Goal: Task Accomplishment & Management: Manage account settings

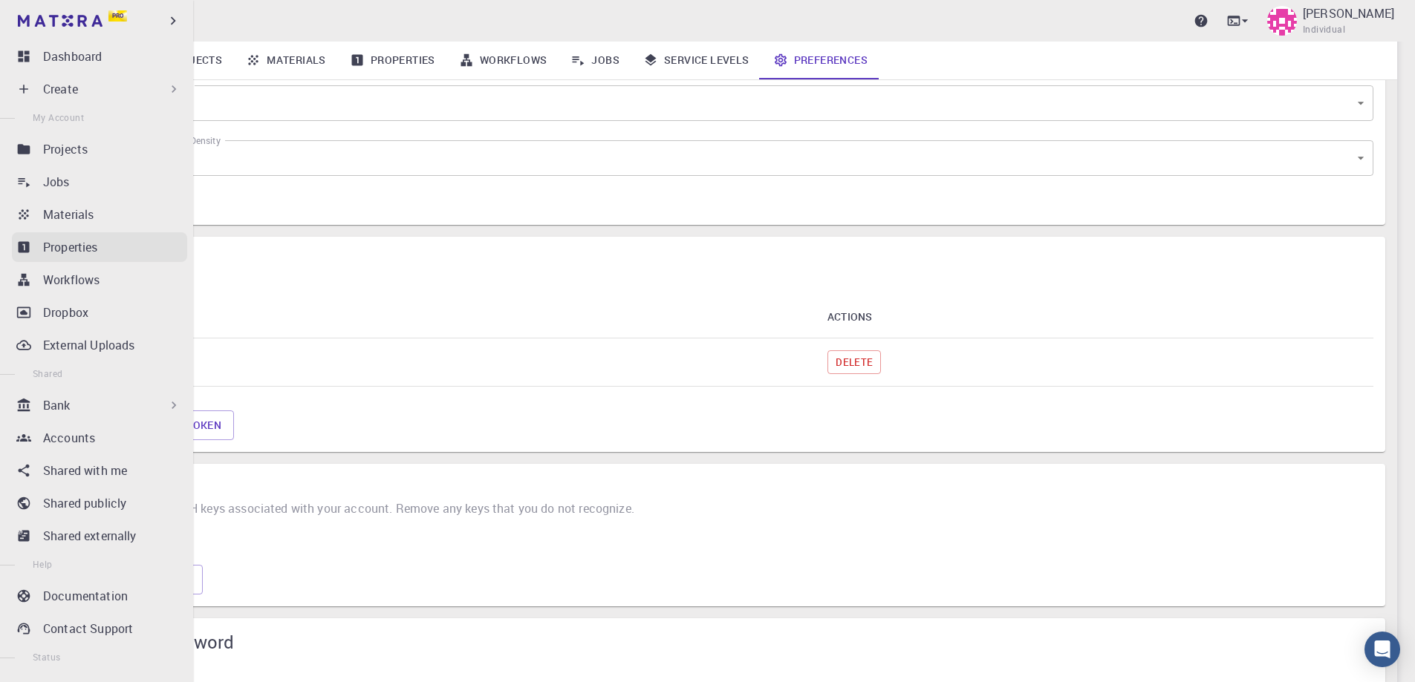
click at [65, 252] on p "Properties" at bounding box center [70, 247] width 55 height 18
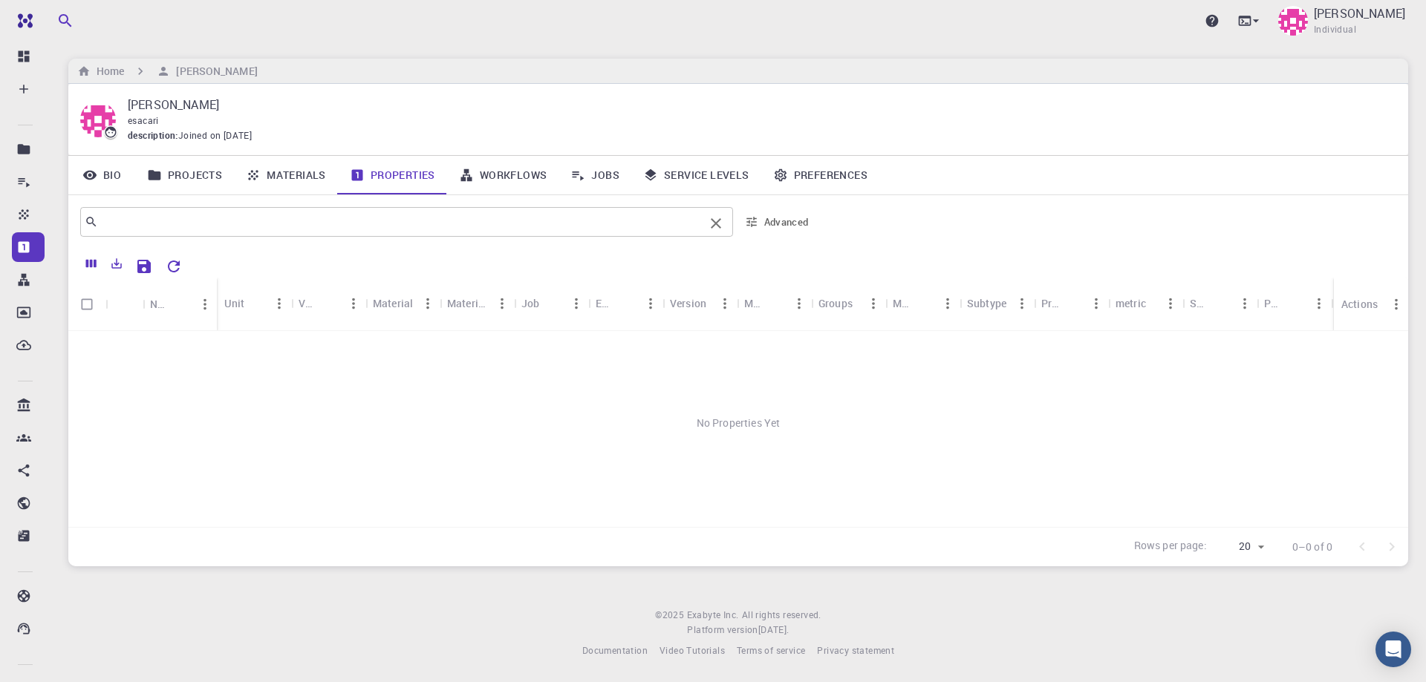
click at [316, 236] on div "​" at bounding box center [406, 222] width 653 height 30
type input "siesta"
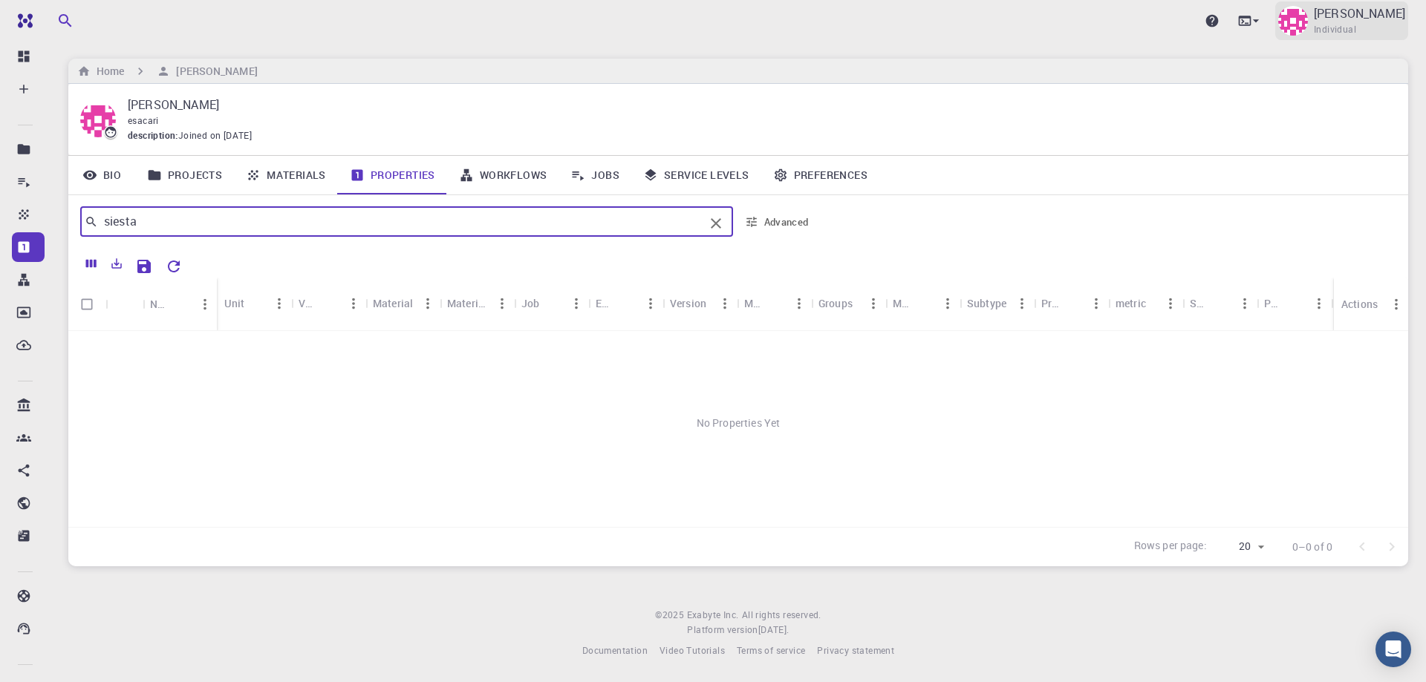
click at [1348, 15] on p "[PERSON_NAME]" at bounding box center [1359, 13] width 91 height 18
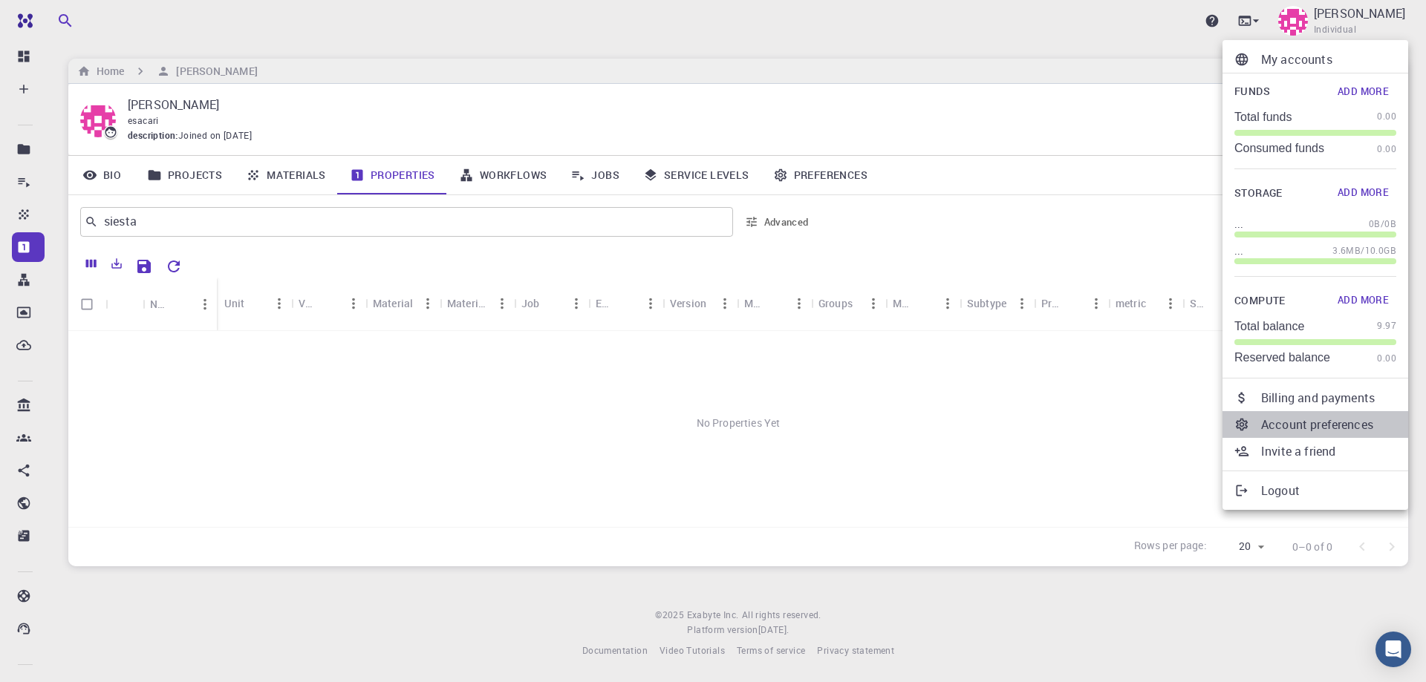
click at [1314, 420] on p "Account preferences" at bounding box center [1328, 425] width 135 height 18
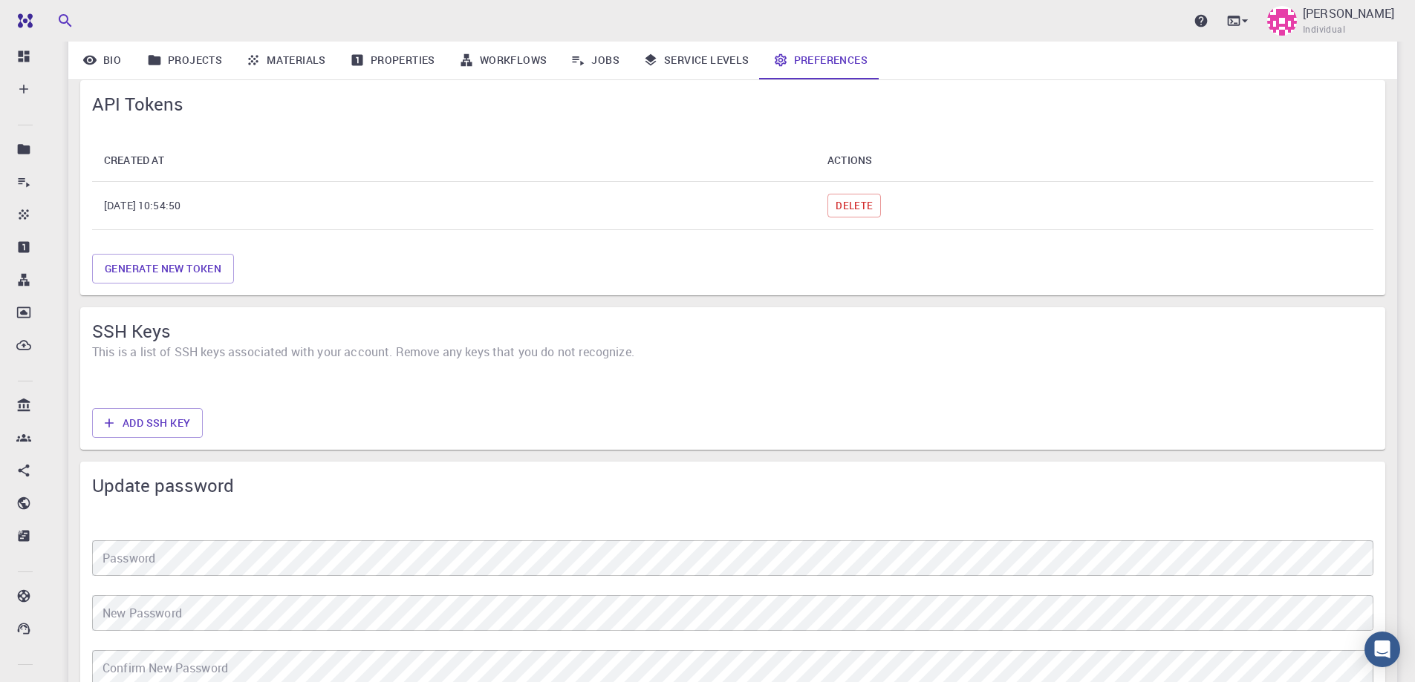
scroll to position [990, 0]
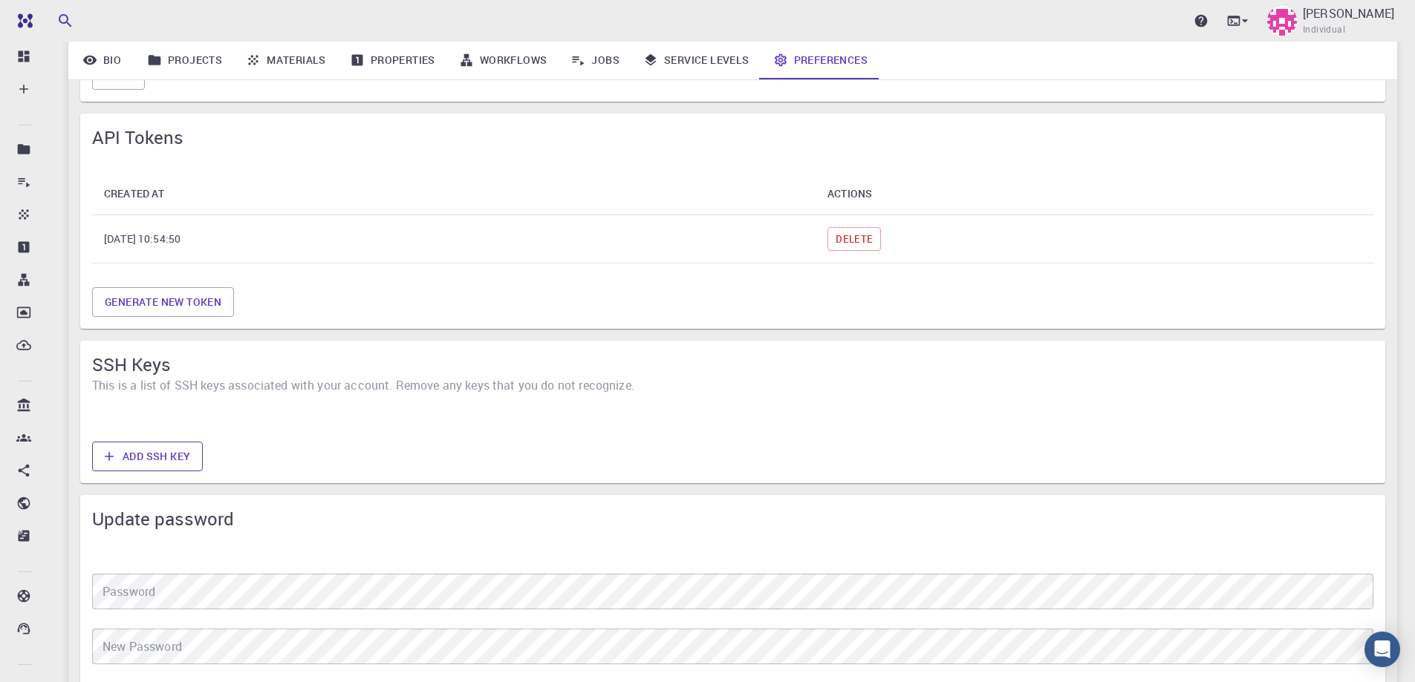
click at [163, 449] on button "Add SSH Key" at bounding box center [147, 457] width 111 height 30
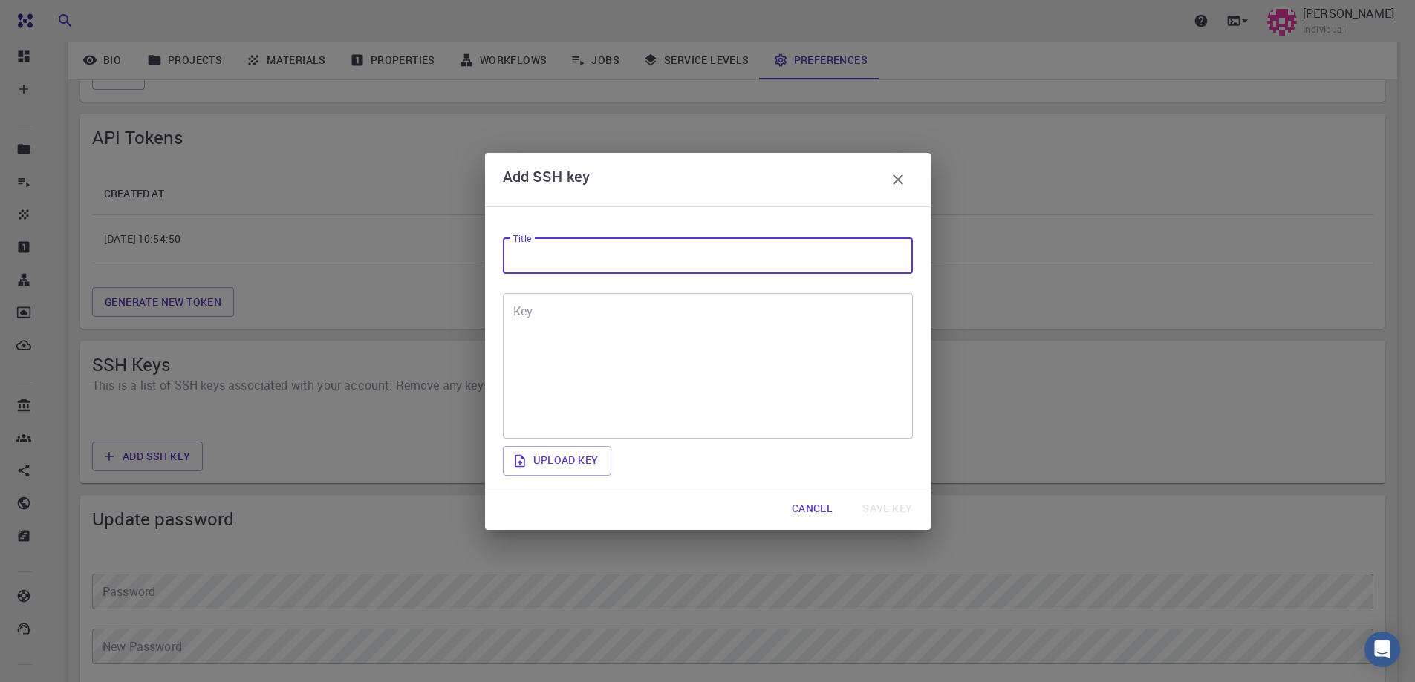
click at [584, 257] on input "Title" at bounding box center [708, 256] width 410 height 36
type input "simulacion"
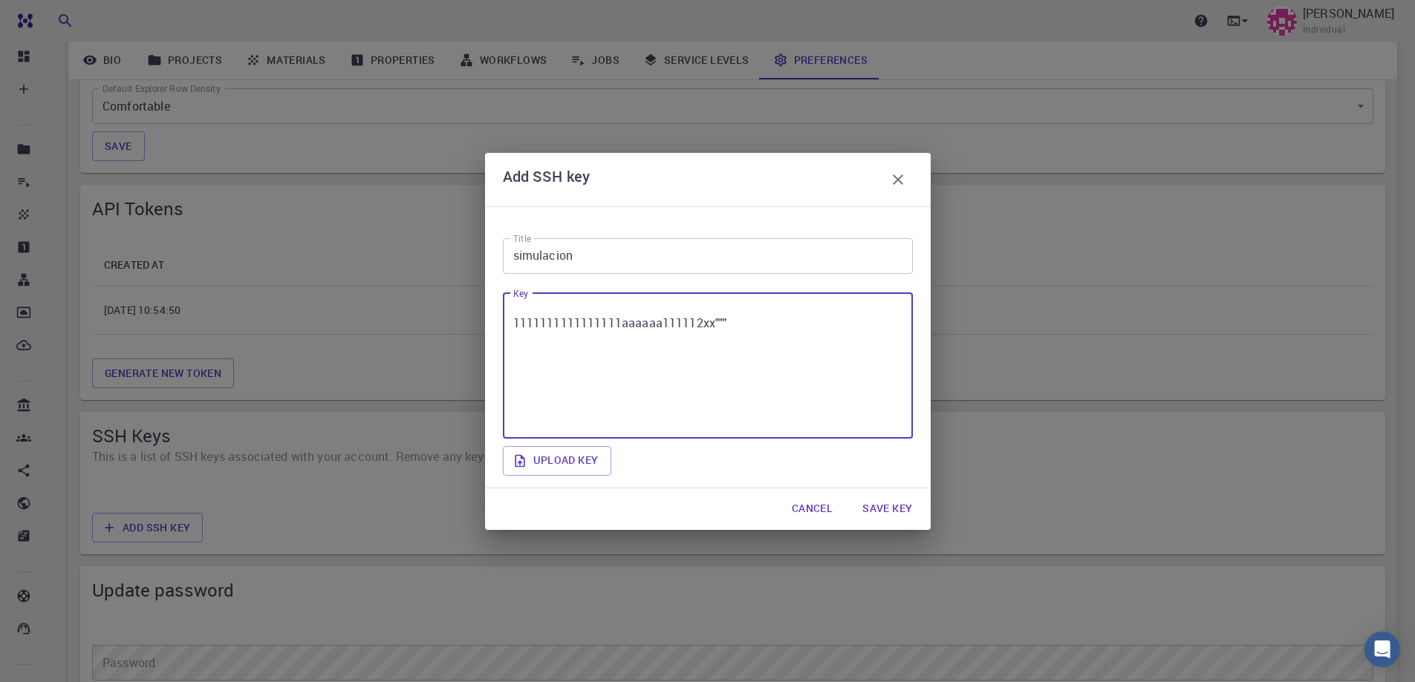
scroll to position [867, 0]
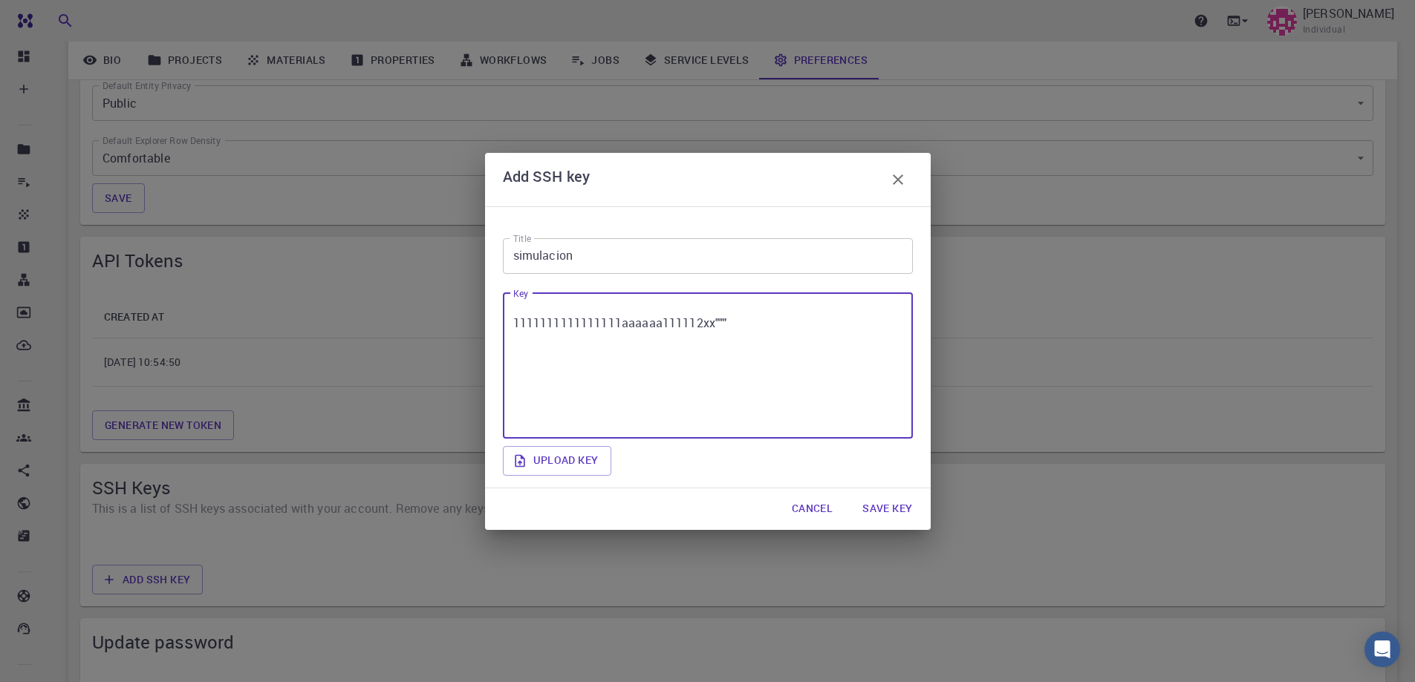
type textarea "1111111111111111aaaaaa111112xx""""
click at [903, 510] on button "Save key" at bounding box center [887, 510] width 74 height 30
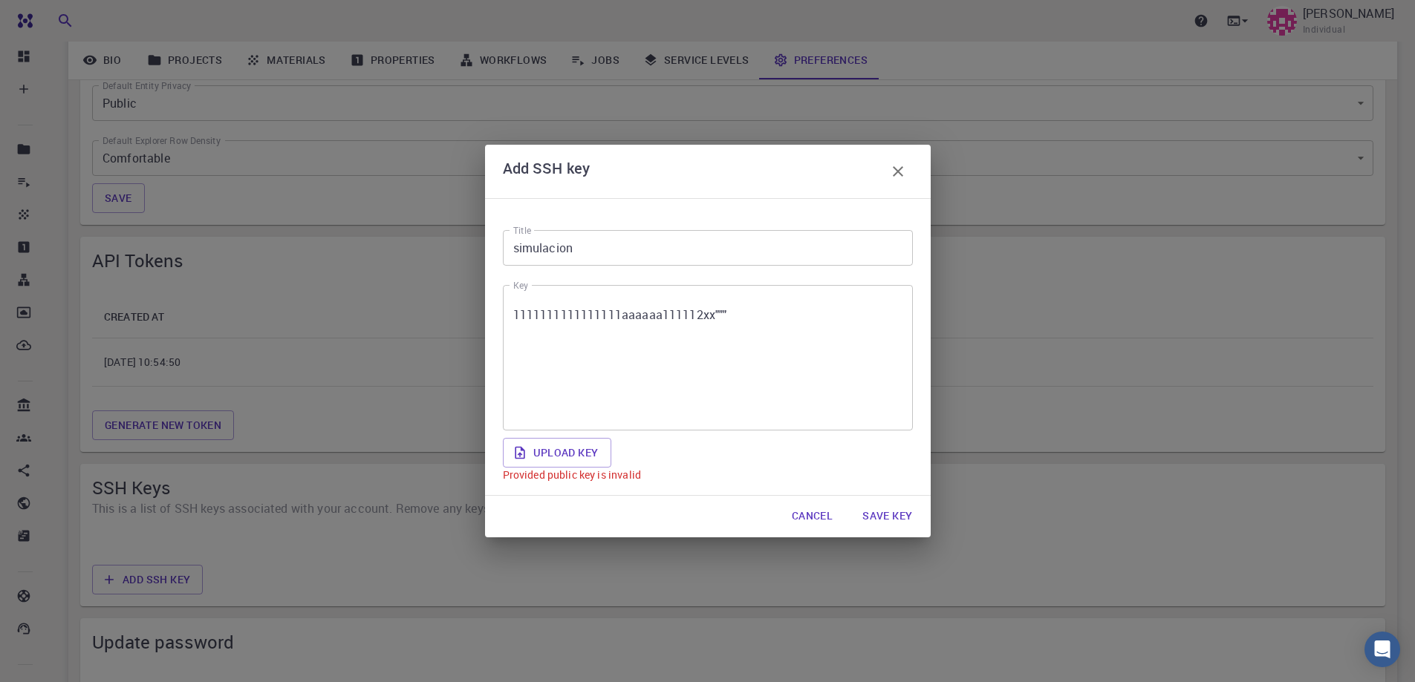
click at [751, 348] on textarea "1111111111111111aaaaaa111112xx"""" at bounding box center [707, 358] width 389 height 121
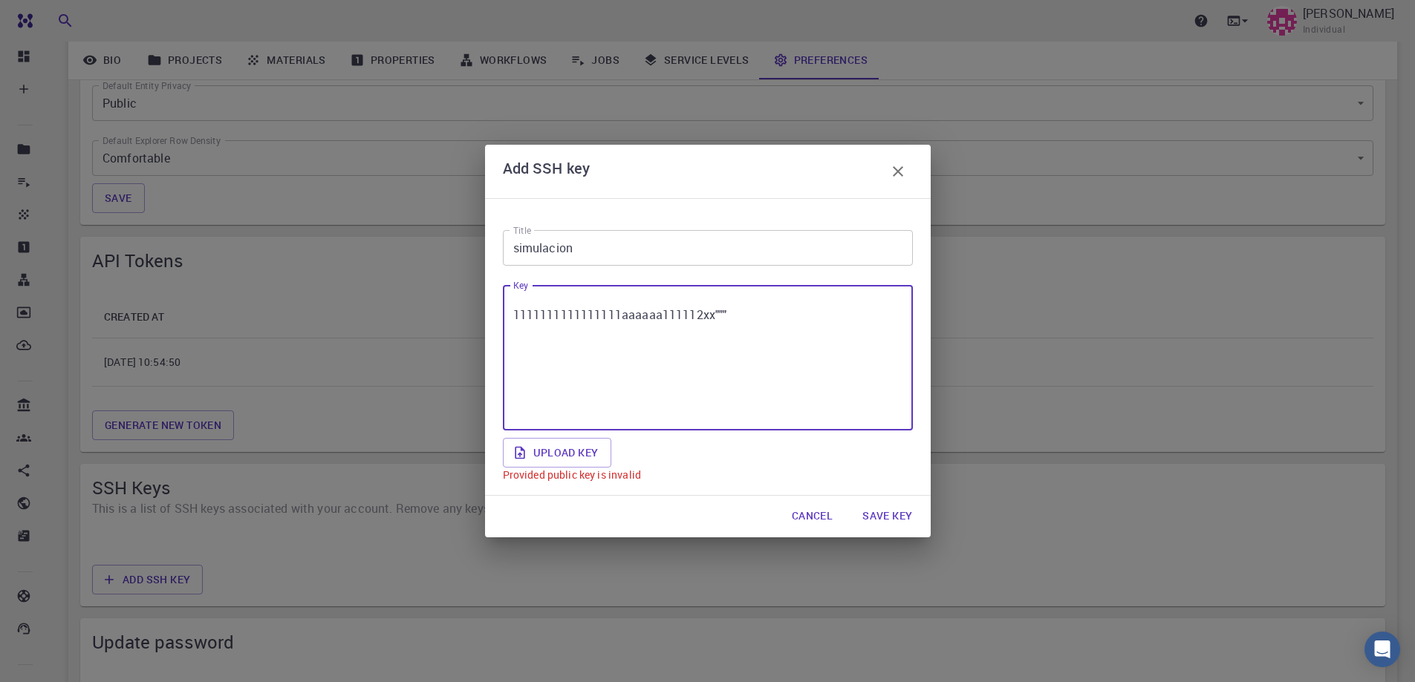
drag, startPoint x: 785, startPoint y: 330, endPoint x: 378, endPoint y: 325, distance: 406.9
click at [378, 325] on div "Add SSH key Title simulacion Title Key 1111111111111111aaaaaa111112xx""" x Key …" at bounding box center [707, 341] width 1415 height 682
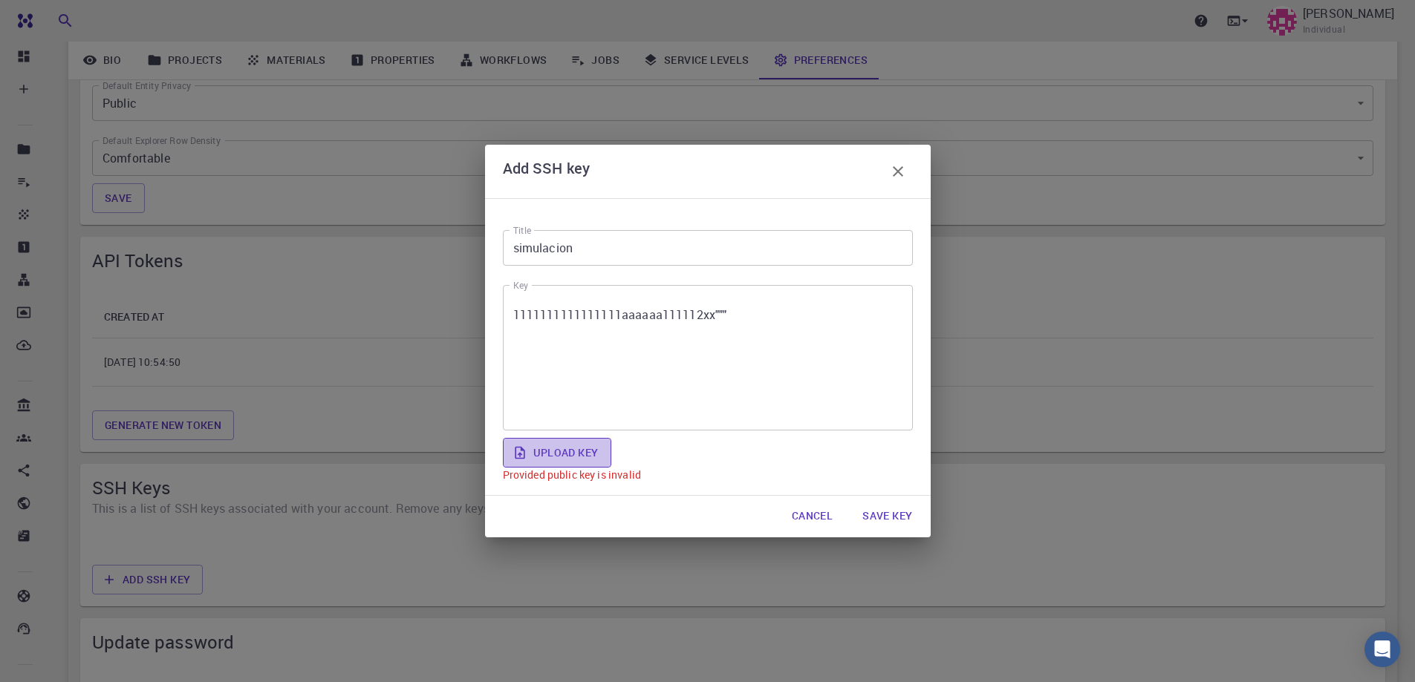
click at [574, 454] on label "Upload key" at bounding box center [557, 453] width 108 height 30
click at [0, 0] on input "Upload key" at bounding box center [0, 0] width 0 height 0
click at [803, 515] on button "Cancel" at bounding box center [812, 517] width 65 height 30
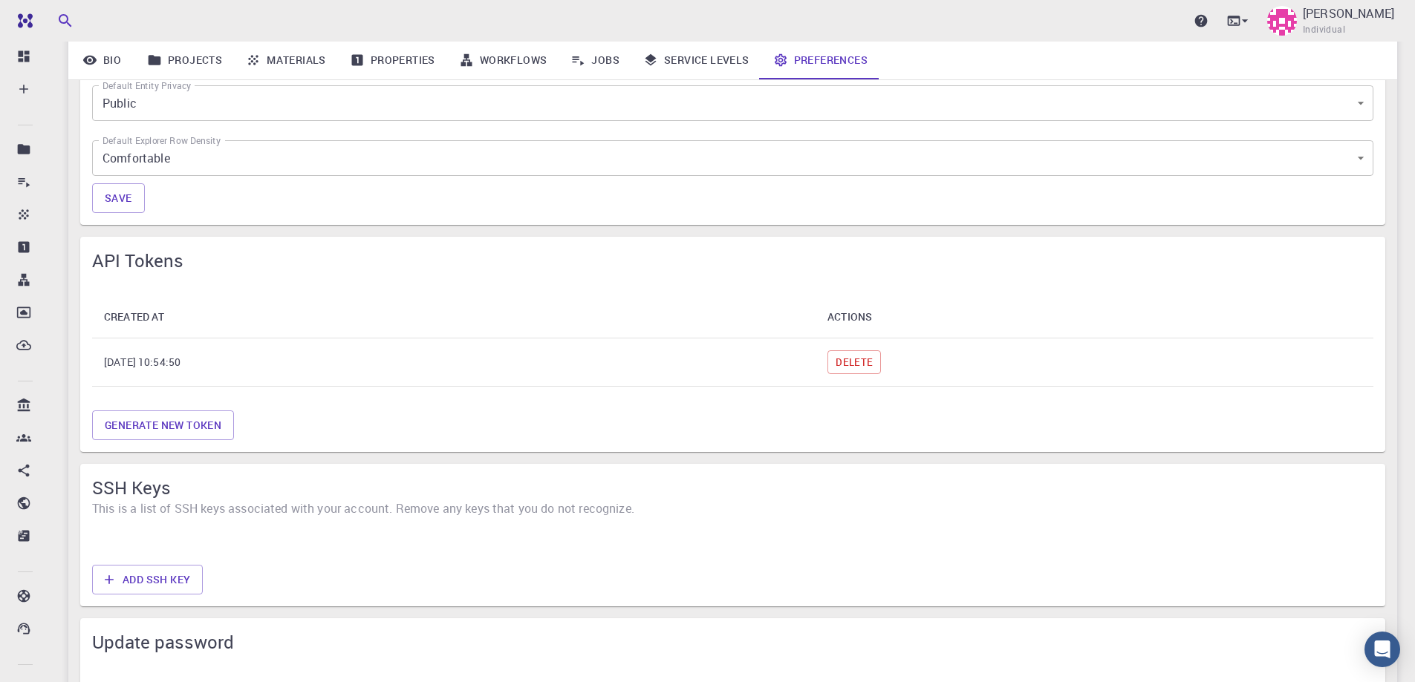
scroll to position [619, 0]
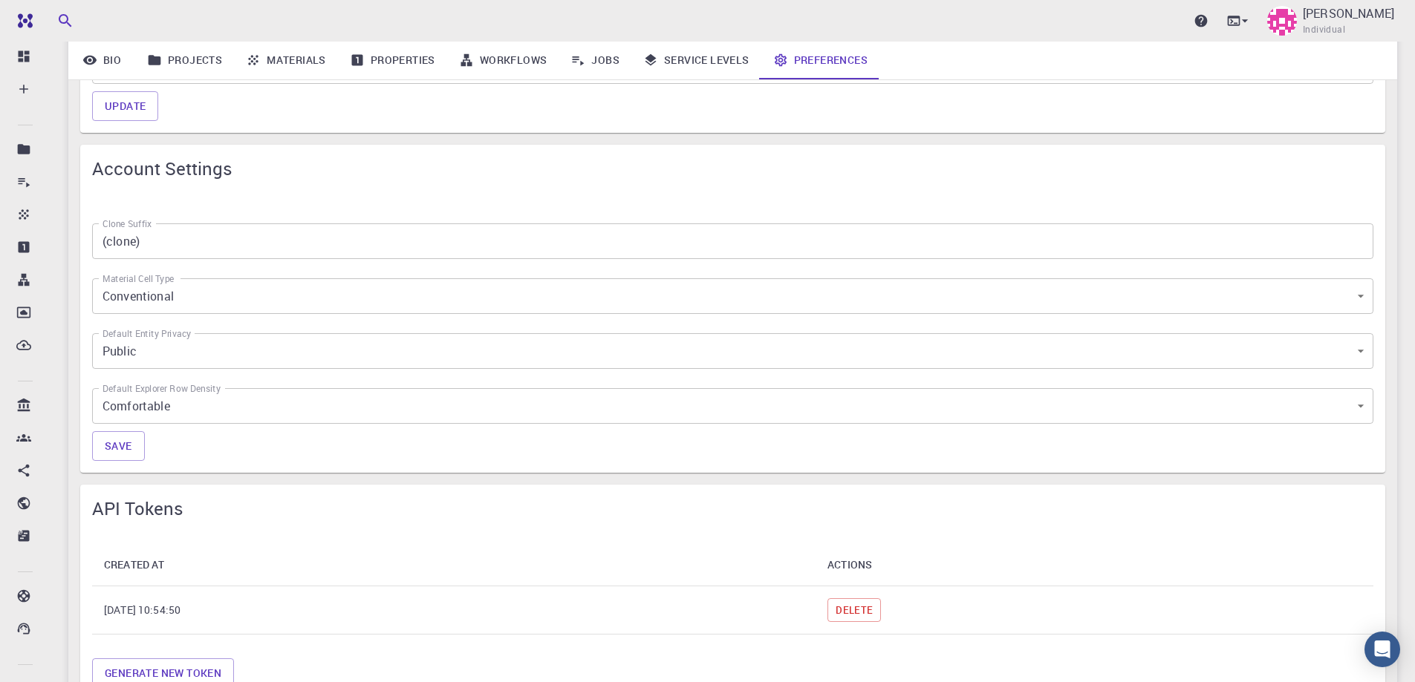
click at [236, 396] on body "Pro Dashboard Create New Job New Material Create Material Upload File Import fr…" at bounding box center [707, 330] width 1415 height 1898
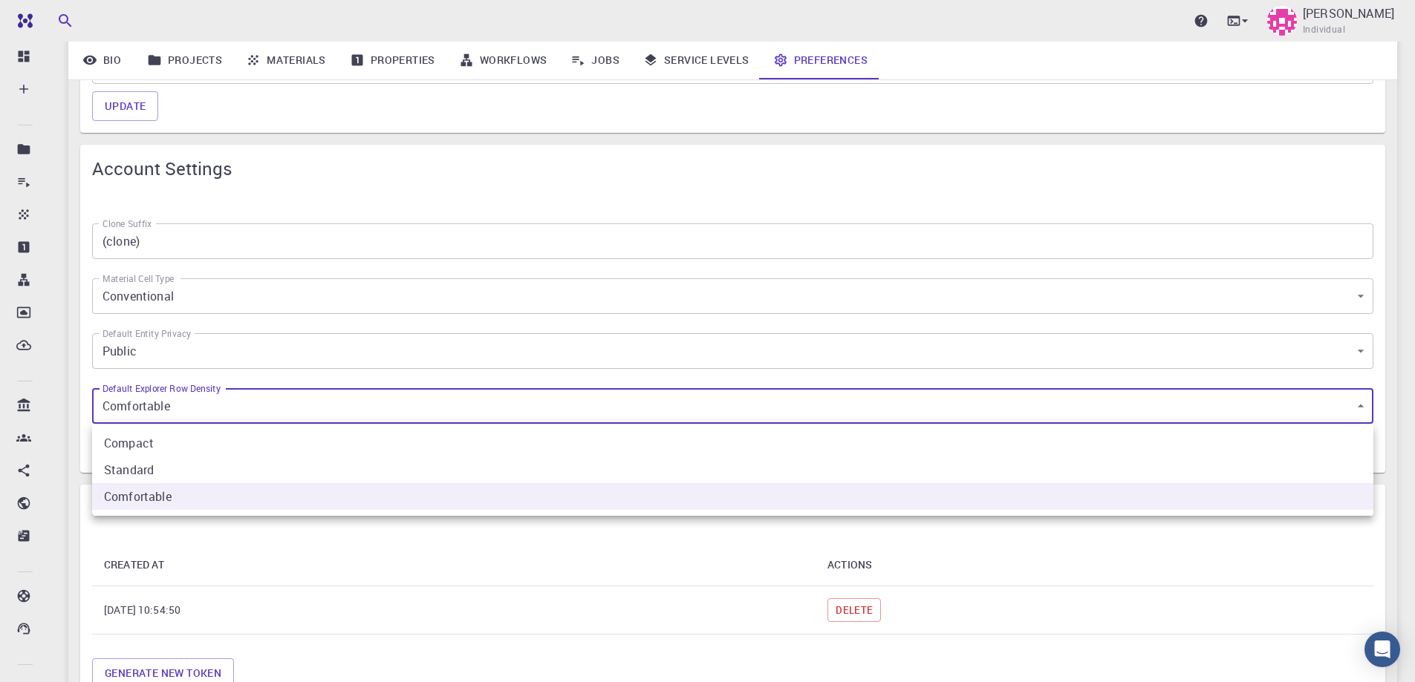
click at [480, 617] on div at bounding box center [707, 341] width 1415 height 682
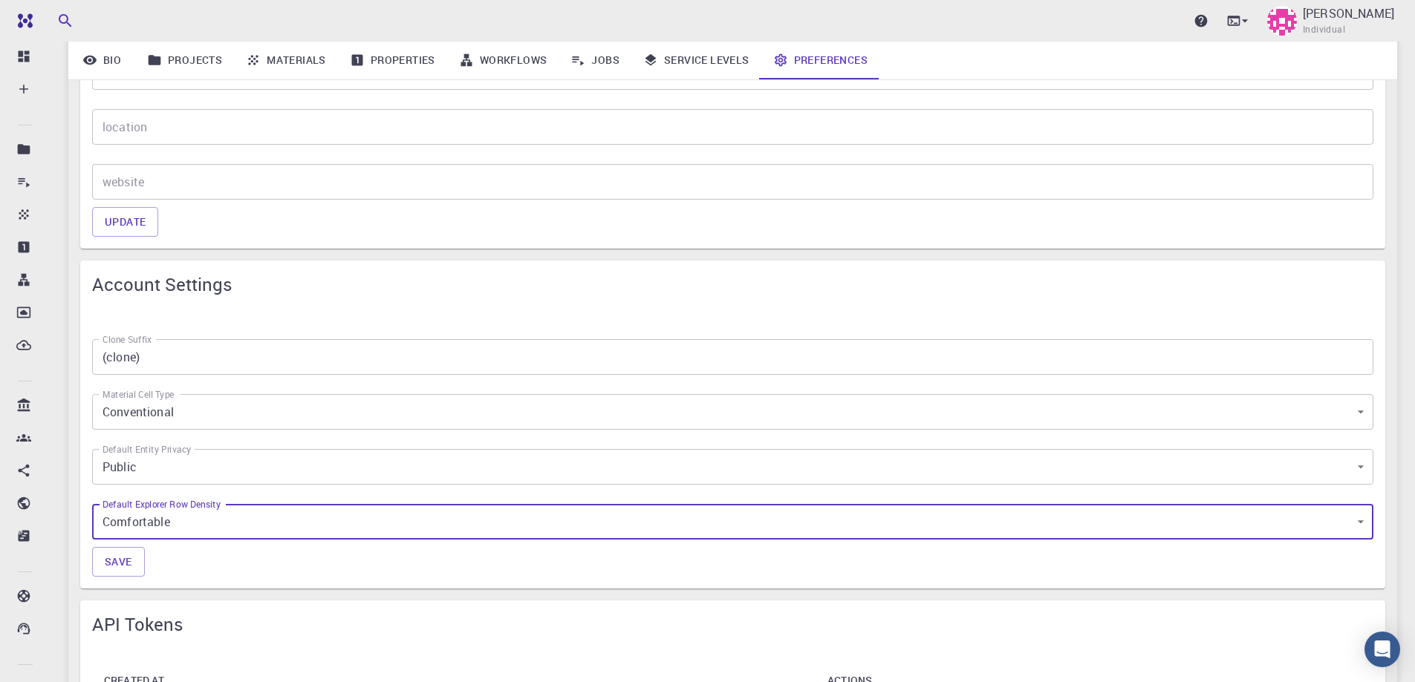
scroll to position [371, 0]
